Goal: Information Seeking & Learning: Learn about a topic

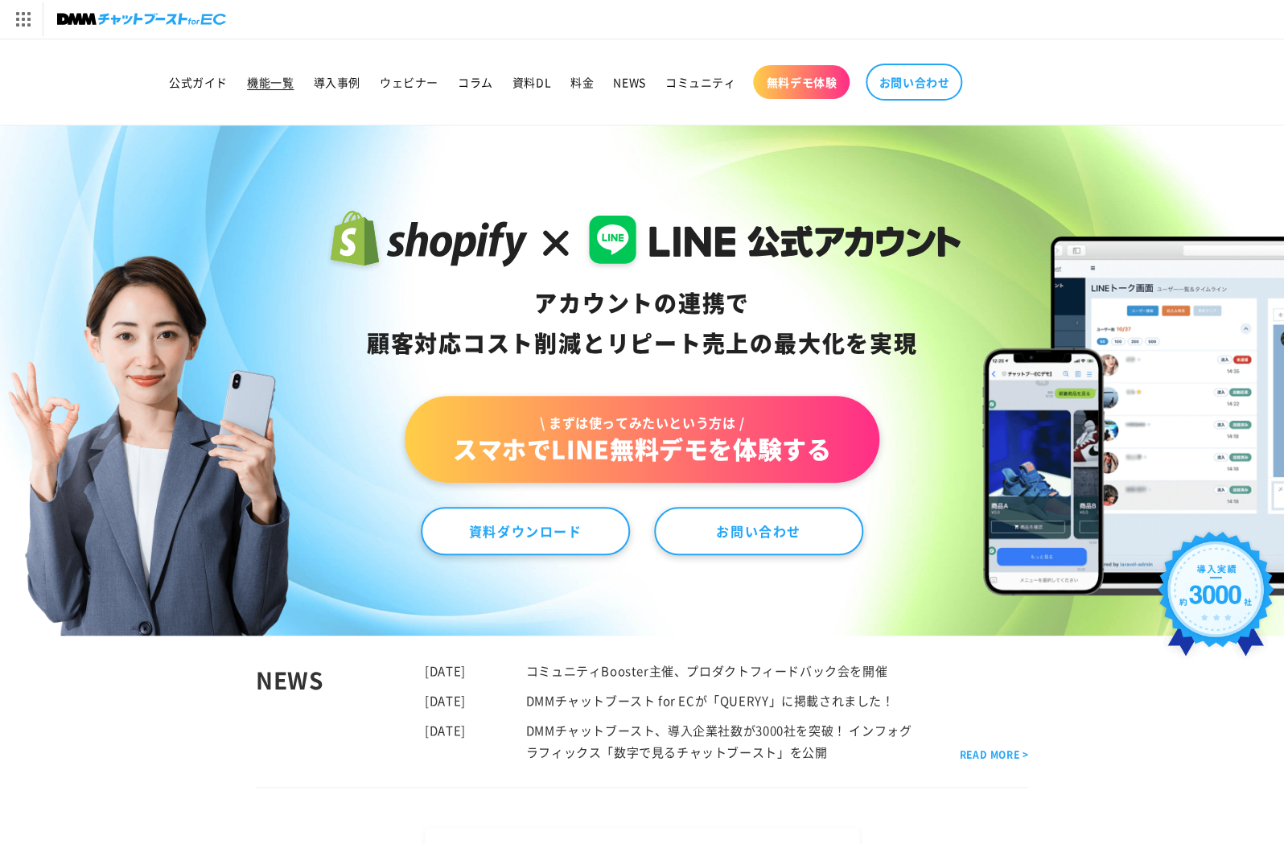
click at [272, 87] on span "機能一覧" at bounding box center [270, 82] width 47 height 14
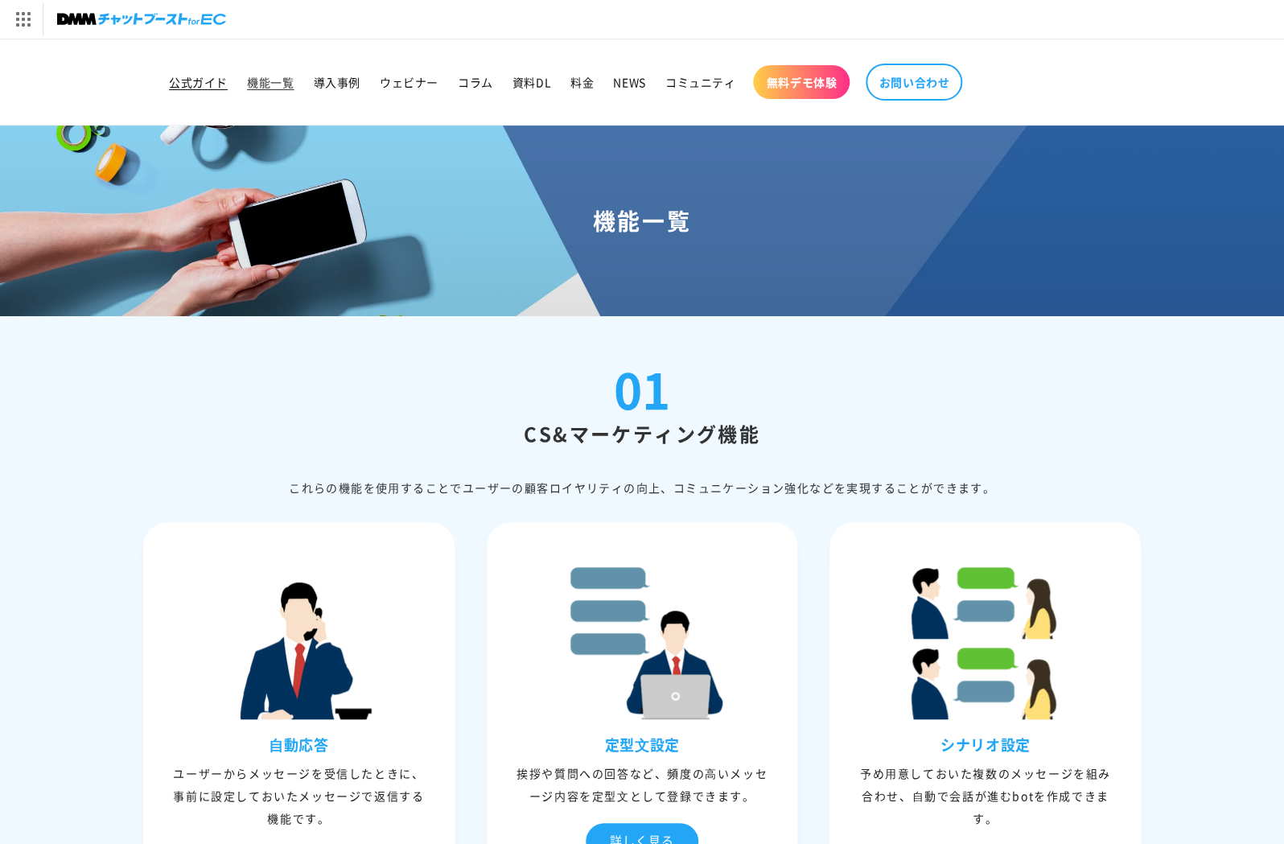
click at [196, 89] on span "公式ガイド" at bounding box center [198, 82] width 59 height 14
click at [586, 85] on span "料金" at bounding box center [581, 82] width 23 height 14
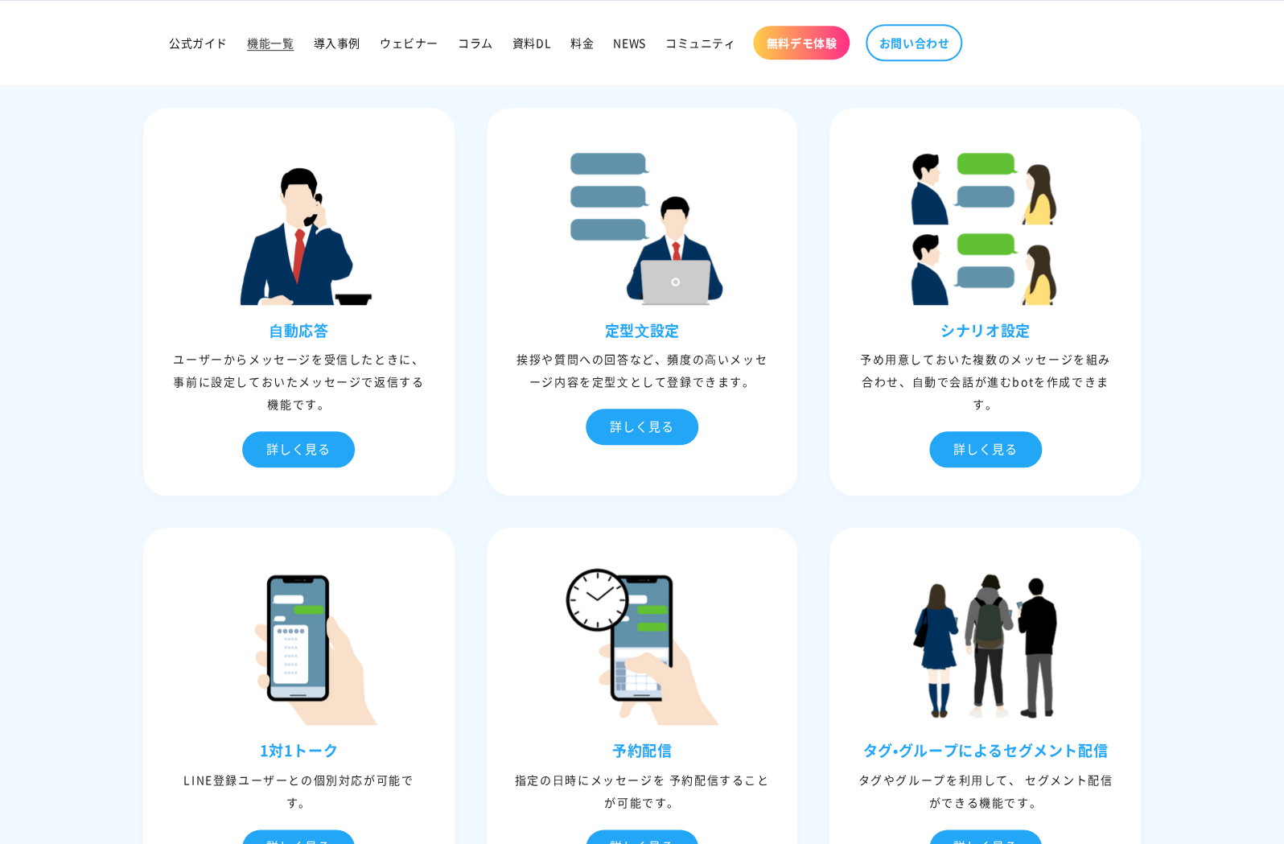
scroll to position [414, 0]
